Goal: Task Accomplishment & Management: Complete application form

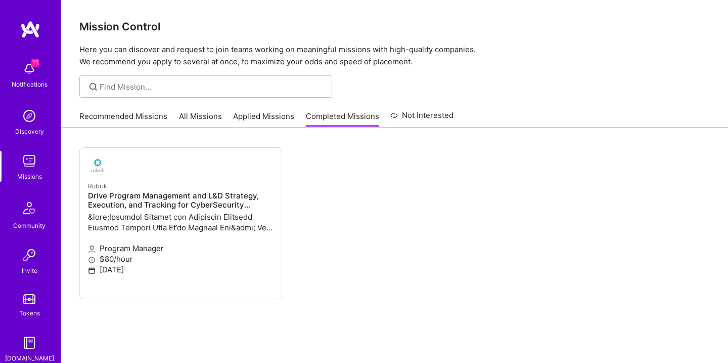
click at [211, 114] on link "All Missions" at bounding box center [200, 119] width 43 height 17
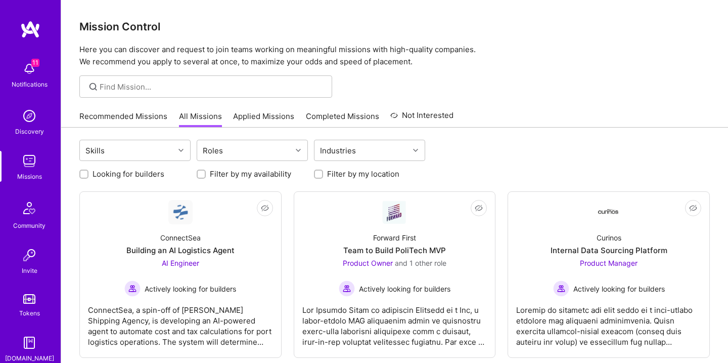
click at [247, 115] on link "Applied Missions" at bounding box center [263, 119] width 61 height 17
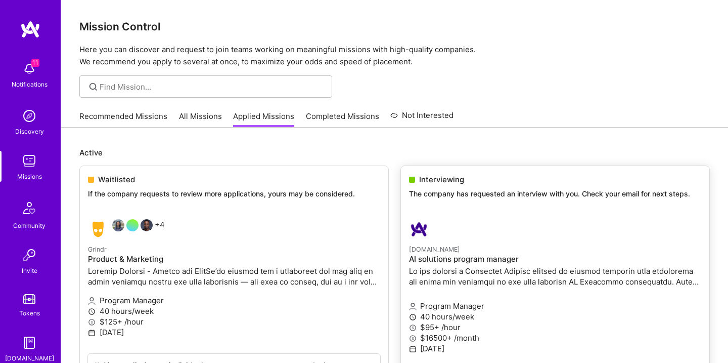
click at [459, 196] on p "The company has requested an interview with you. Check your email for next step…" at bounding box center [555, 194] width 292 height 10
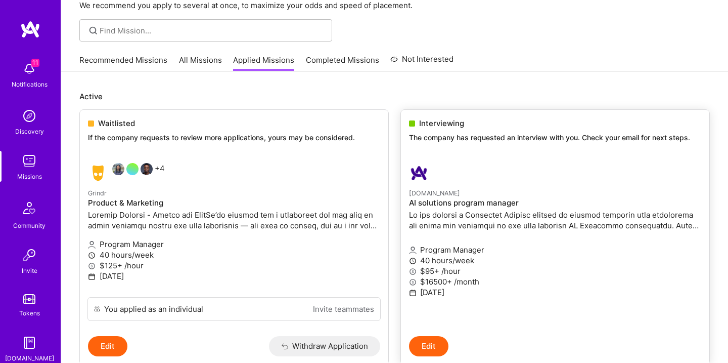
scroll to position [125, 0]
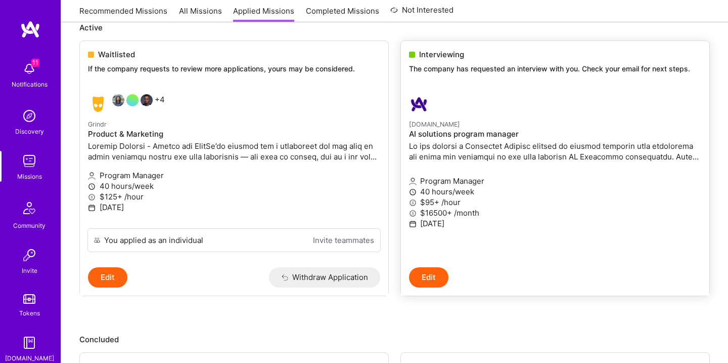
click at [431, 275] on button "Edit" at bounding box center [428, 277] width 39 height 20
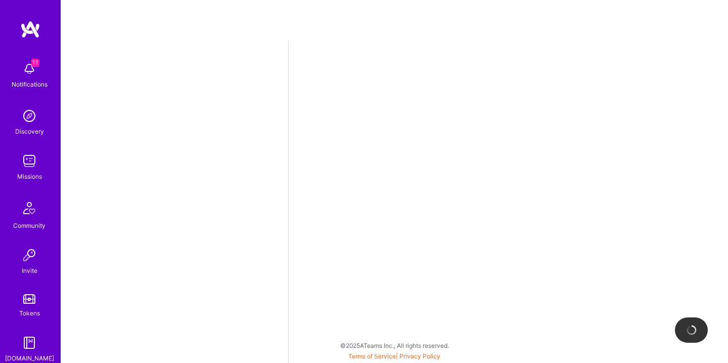
select select "US"
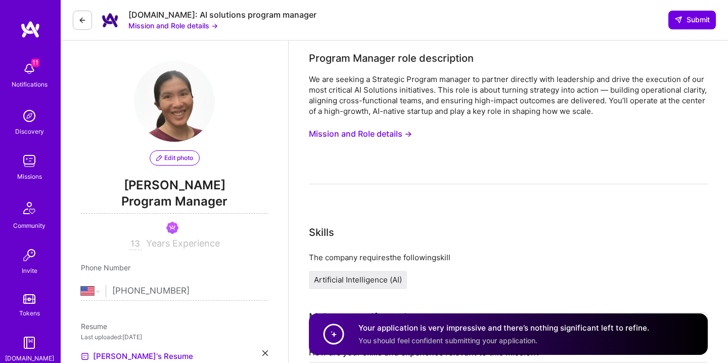
click at [369, 132] on button "Mission and Role details →" at bounding box center [360, 133] width 103 height 19
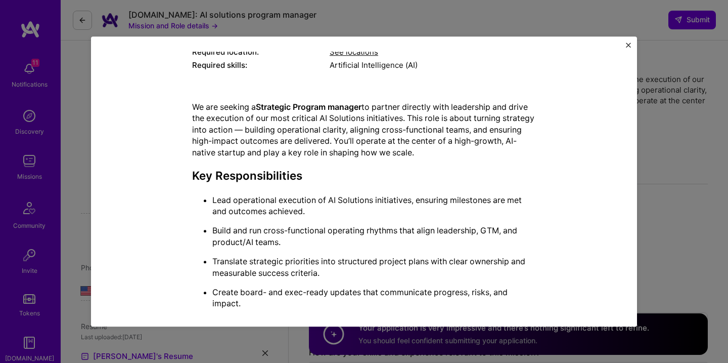
scroll to position [646, 0]
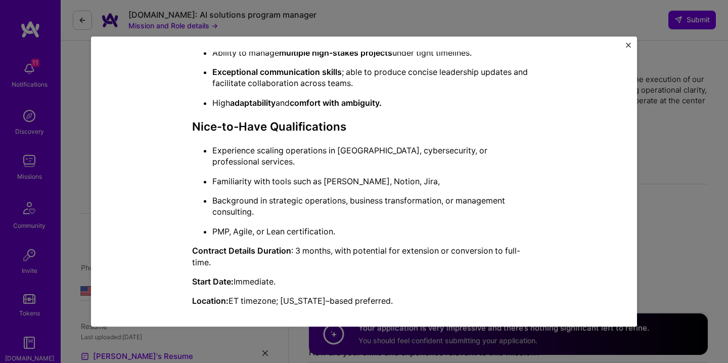
click at [415, 27] on div "Mission Description and Role Details Program Manager role description We are se…" at bounding box center [364, 181] width 728 height 363
